Goal: Find specific page/section: Find specific page/section

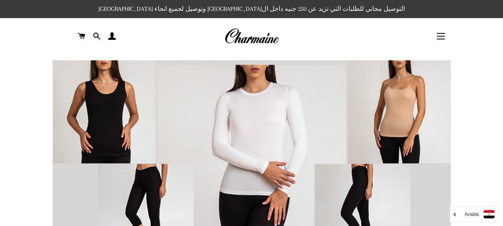
drag, startPoint x: 506, startPoint y: 27, endPoint x: 511, endPoint y: 11, distance: 16.9
click at [440, 39] on span "button" at bounding box center [440, 39] width 8 height 1
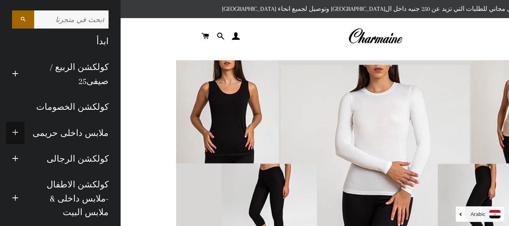
click at [18, 131] on span "button" at bounding box center [15, 133] width 6 height 10
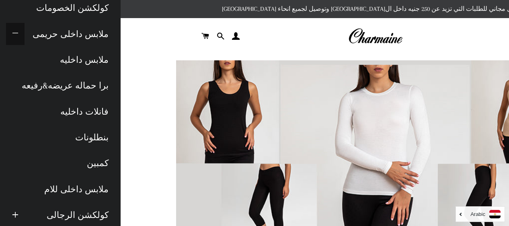
scroll to position [112, 0]
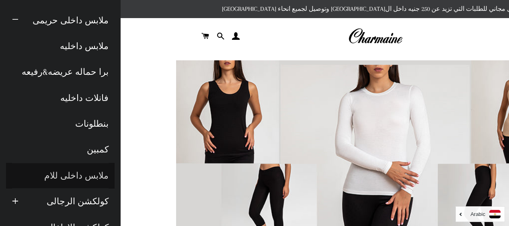
click at [75, 172] on link "ملابس داخلى للام" at bounding box center [60, 176] width 108 height 26
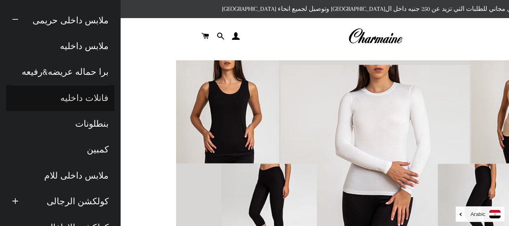
click at [80, 97] on link "فانلات داخليه" at bounding box center [60, 98] width 108 height 26
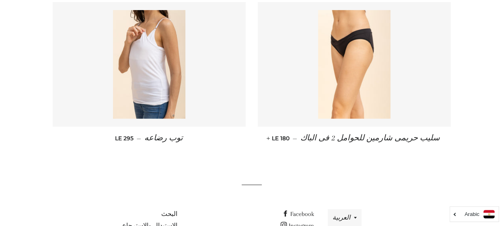
scroll to position [90, 0]
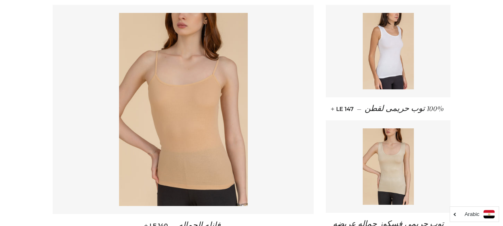
scroll to position [173, 0]
